Goal: Find specific page/section: Find specific page/section

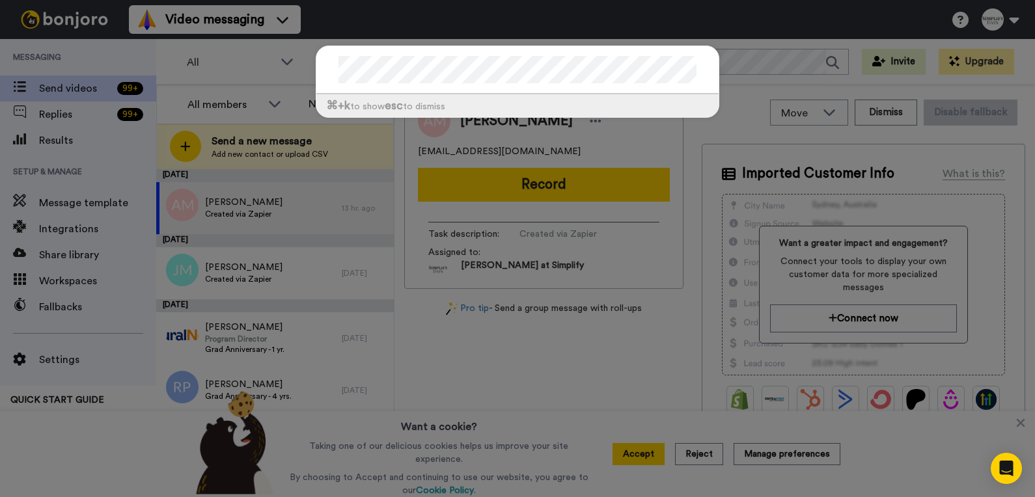
click at [328, 72] on div at bounding box center [517, 70] width 402 height 48
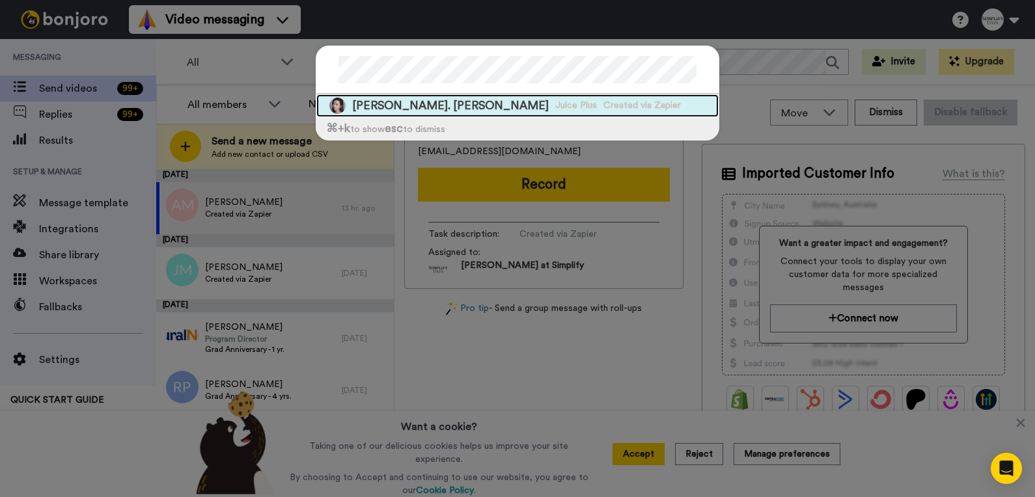
click at [372, 111] on span "[PERSON_NAME]. [PERSON_NAME]" at bounding box center [450, 106] width 197 height 16
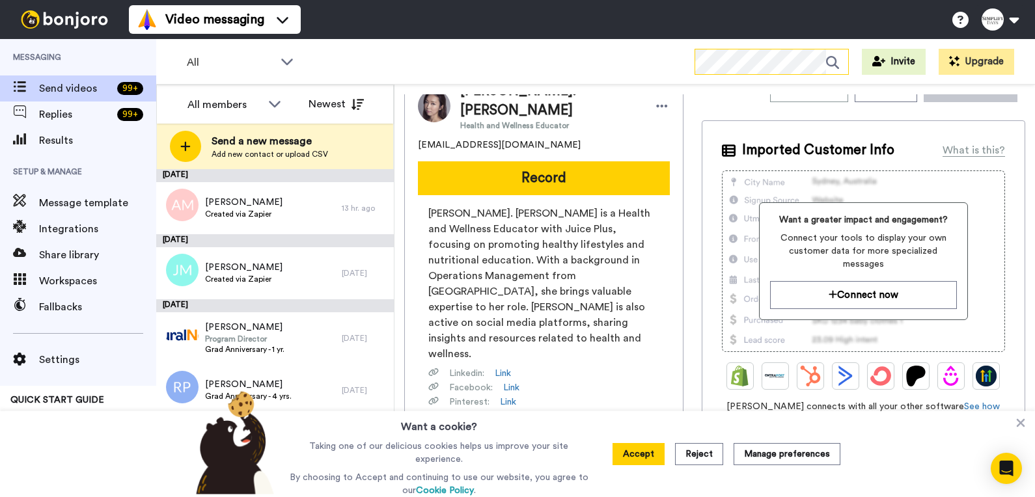
scroll to position [24, 0]
click at [1018, 421] on icon at bounding box center [1020, 423] width 13 height 13
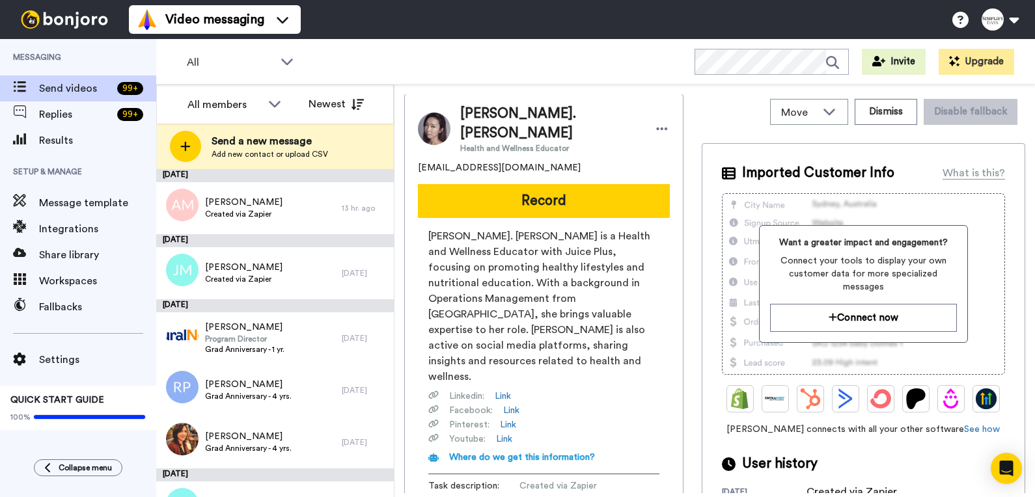
scroll to position [0, 0]
click at [872, 115] on button "Dismiss" at bounding box center [886, 113] width 62 height 26
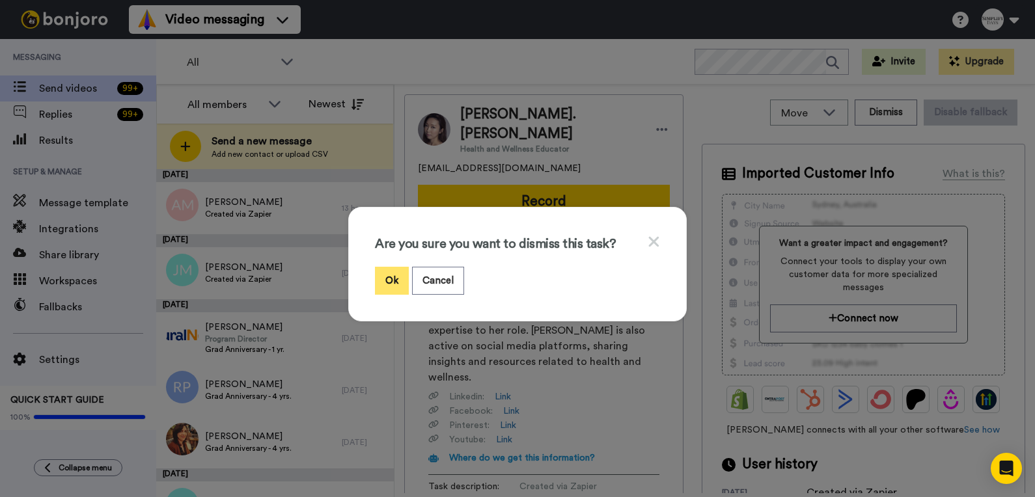
click at [383, 277] on button "Ok" at bounding box center [392, 281] width 34 height 28
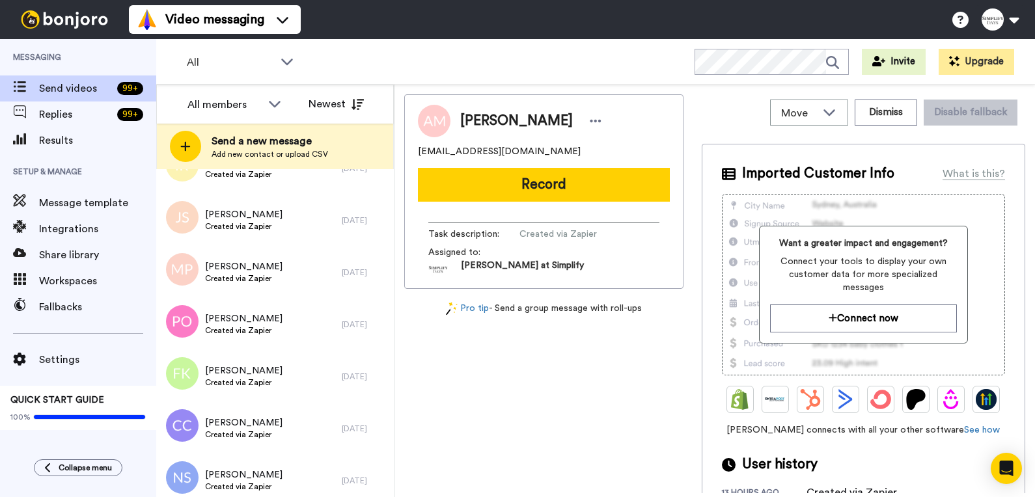
scroll to position [4864, 0]
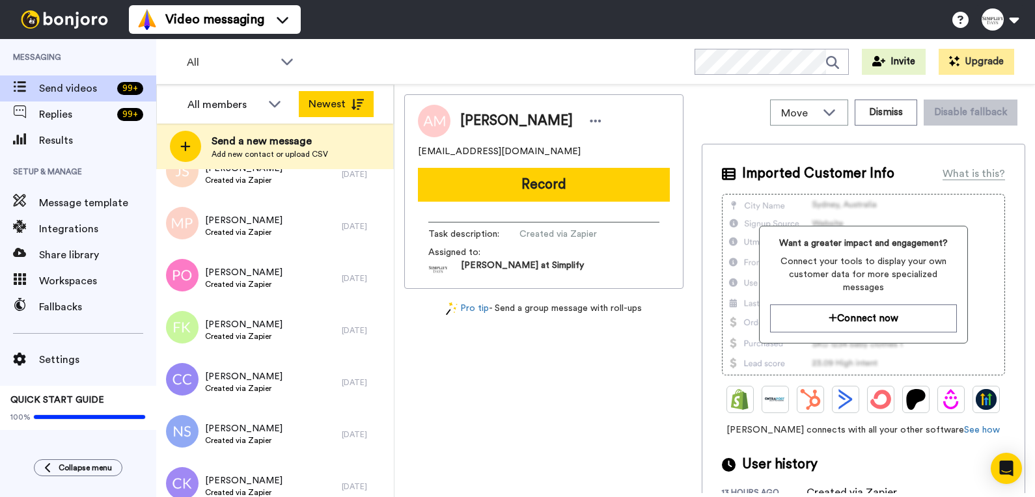
click at [351, 103] on icon at bounding box center [357, 104] width 13 height 11
